Goal: Task Accomplishment & Management: Manage account settings

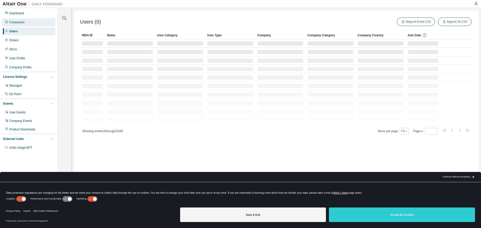
click at [14, 21] on div "Companies" at bounding box center [16, 22] width 15 height 4
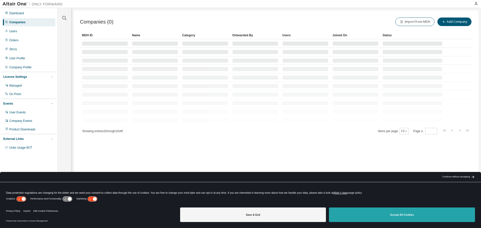
click at [386, 218] on button "Accept All Cookies" at bounding box center [402, 215] width 146 height 15
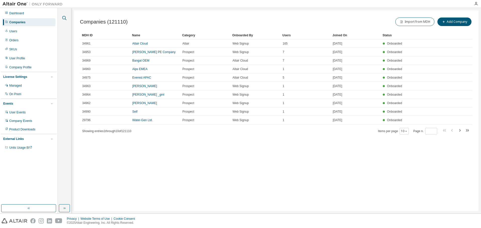
click at [65, 17] on icon "button" at bounding box center [64, 18] width 4 height 4
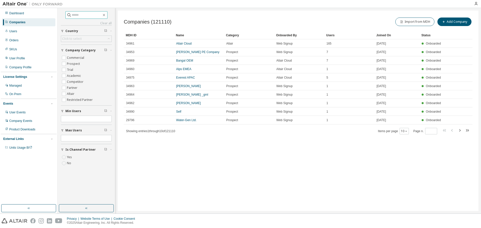
click at [72, 16] on input "text" at bounding box center [87, 15] width 30 height 5
type input "********"
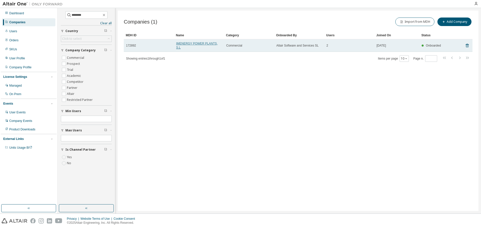
click at [193, 43] on link "IMENERGY POWER PLANTS, S.L" at bounding box center [197, 46] width 42 height 8
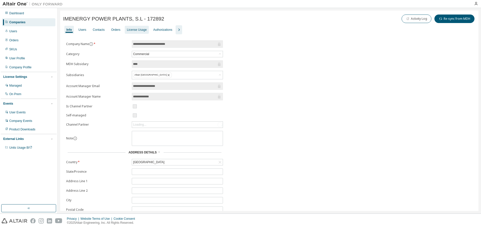
click at [128, 30] on div "License Usage" at bounding box center [137, 30] width 20 height 4
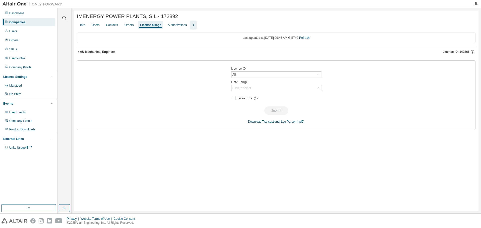
click at [79, 52] on icon "button" at bounding box center [78, 51] width 3 height 3
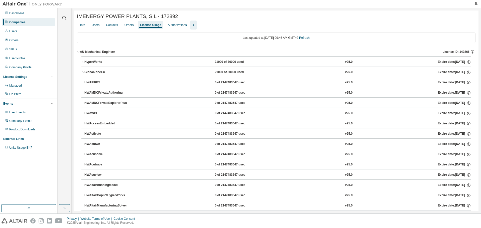
click at [78, 53] on icon "button" at bounding box center [78, 52] width 2 height 1
